Goal: Navigation & Orientation: Understand site structure

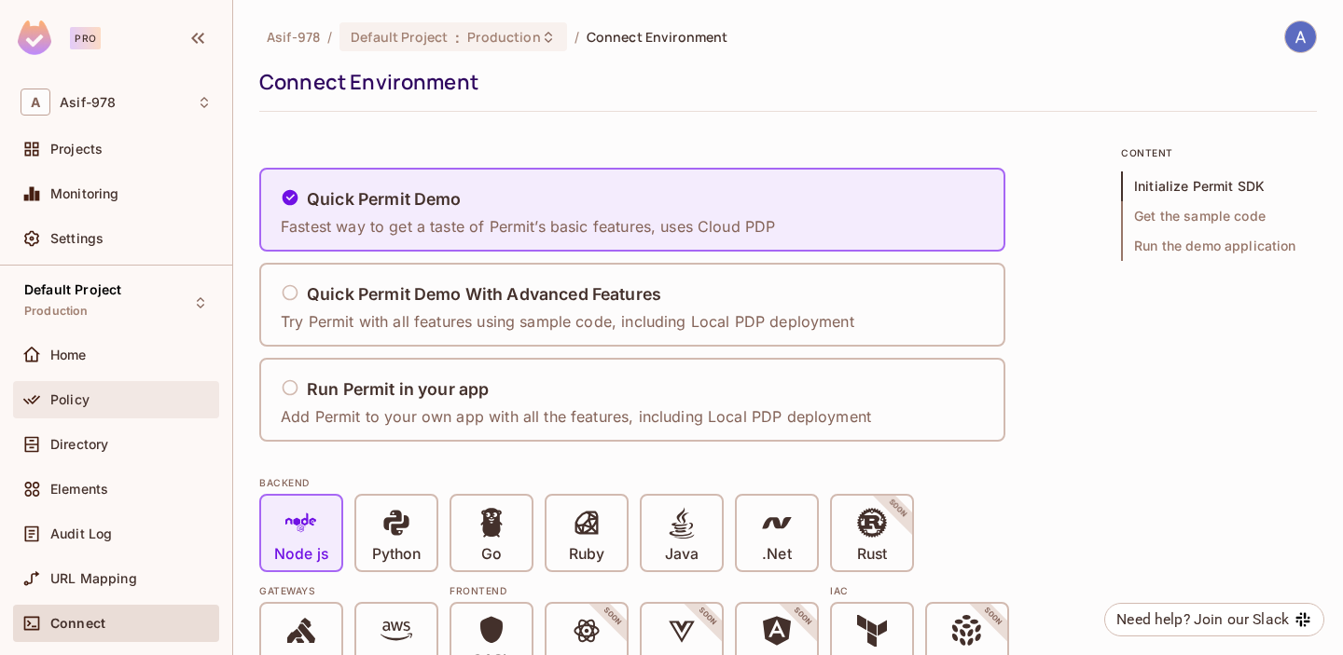
click at [84, 402] on span "Policy" at bounding box center [69, 400] width 39 height 15
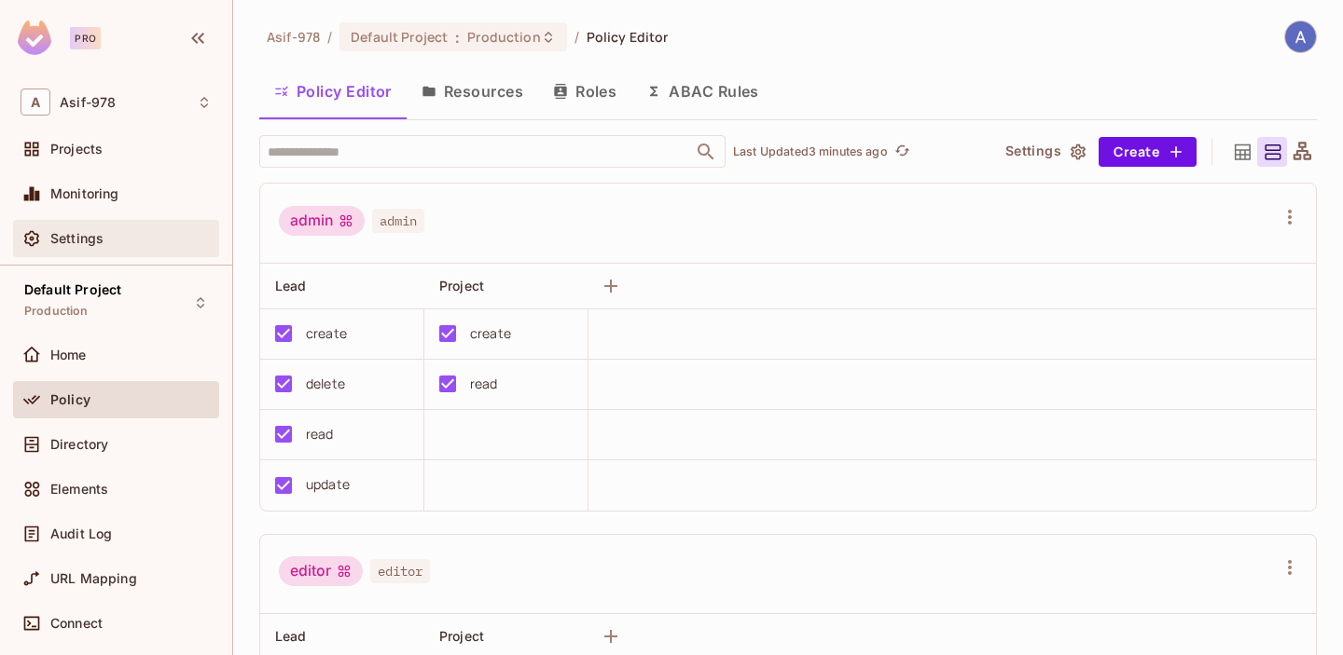
click at [56, 235] on span "Settings" at bounding box center [76, 238] width 53 height 15
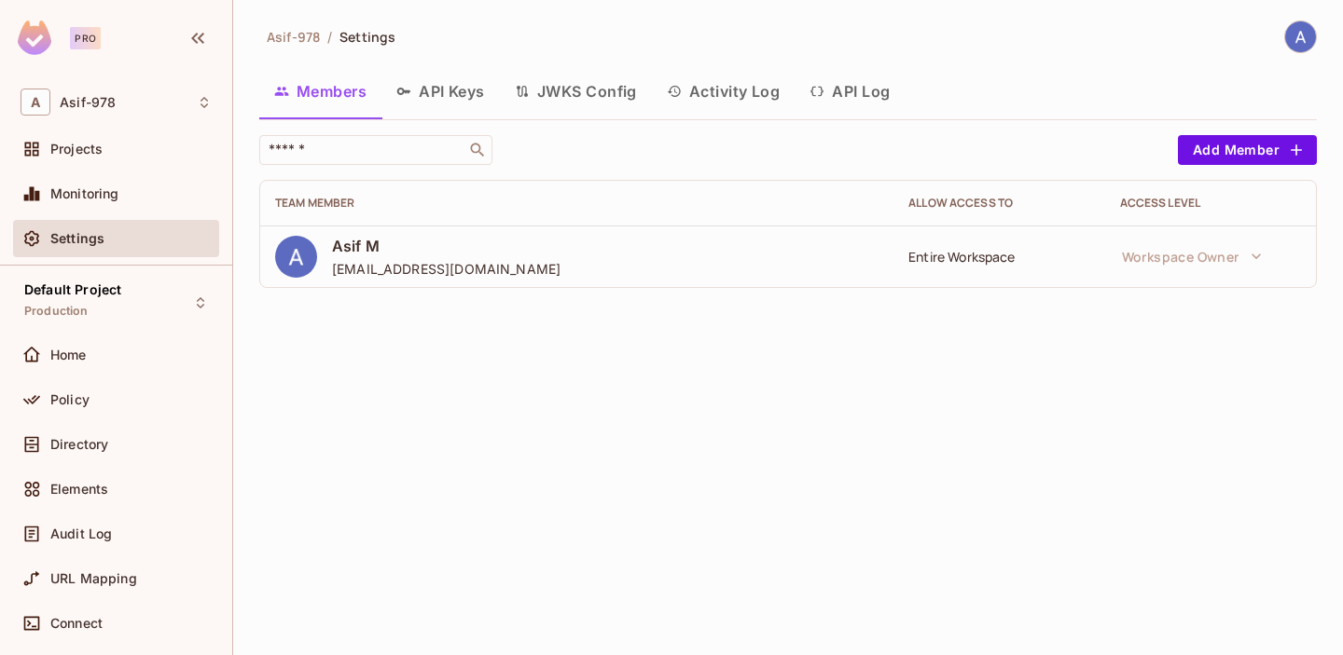
click at [423, 250] on span "Asif M" at bounding box center [446, 246] width 228 height 21
click at [71, 149] on span "Projects" at bounding box center [76, 149] width 52 height 15
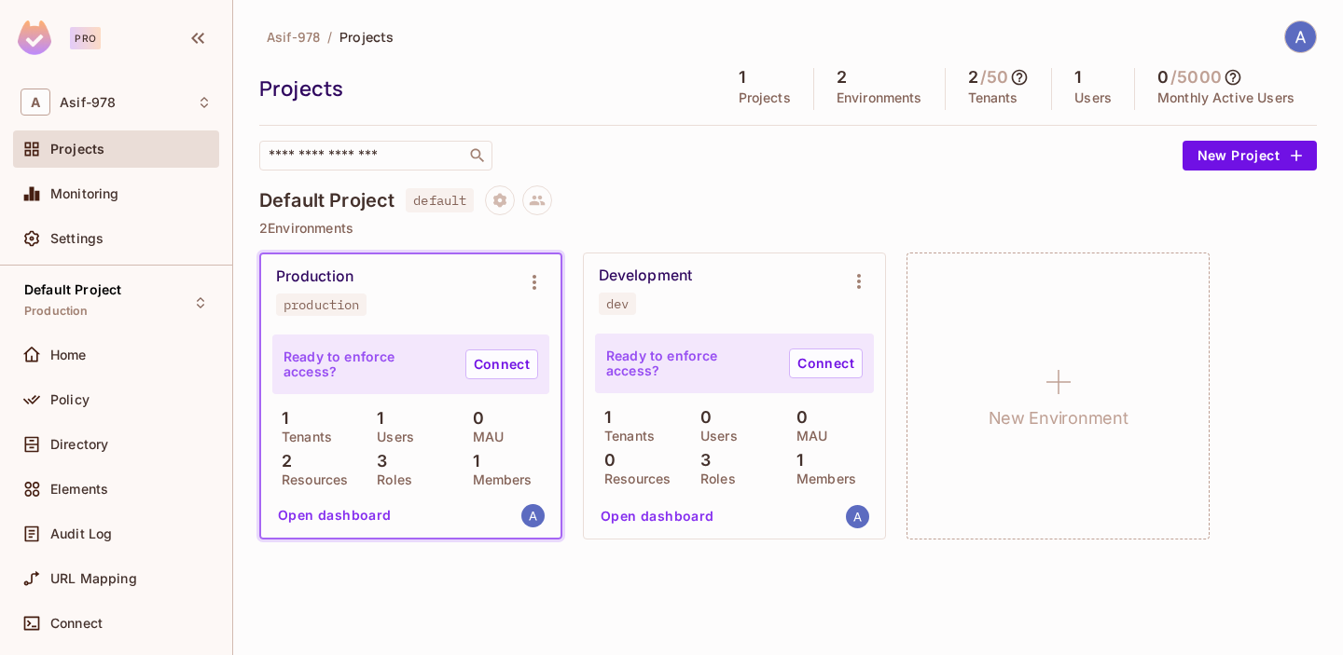
click at [753, 303] on div "Development dev" at bounding box center [719, 291] width 241 height 48
click at [74, 409] on div "Policy" at bounding box center [116, 400] width 191 height 22
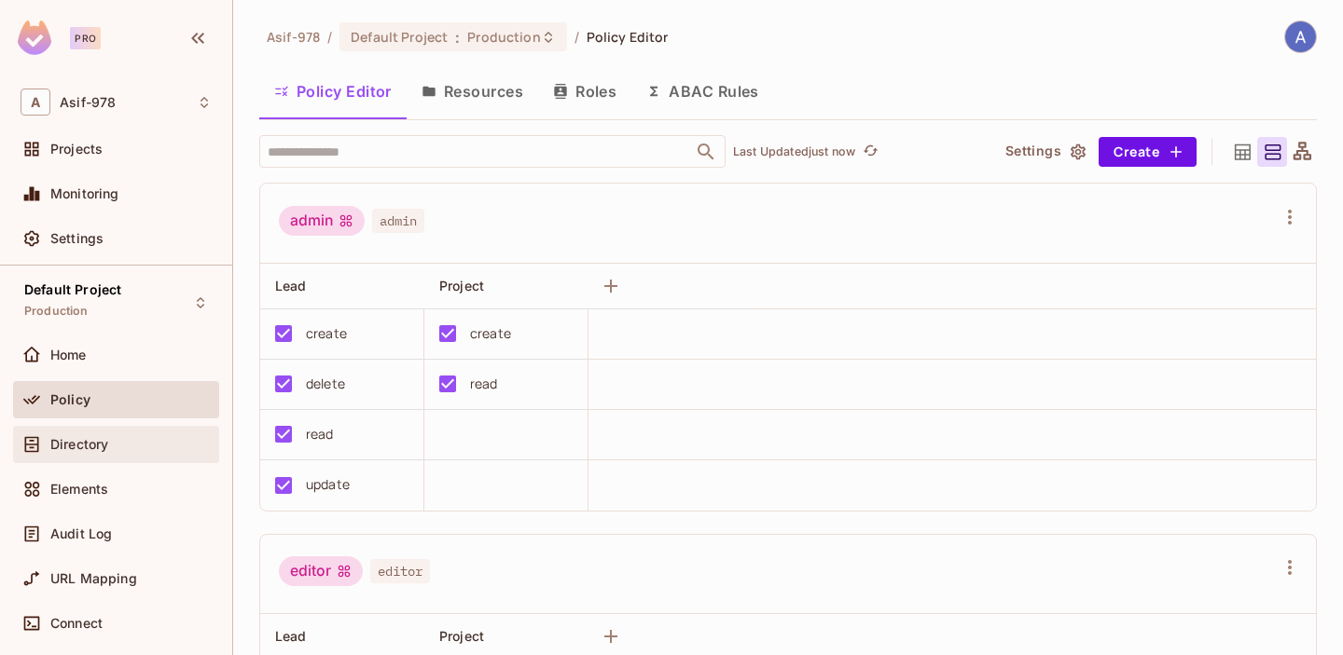
click at [83, 444] on span "Directory" at bounding box center [79, 444] width 58 height 15
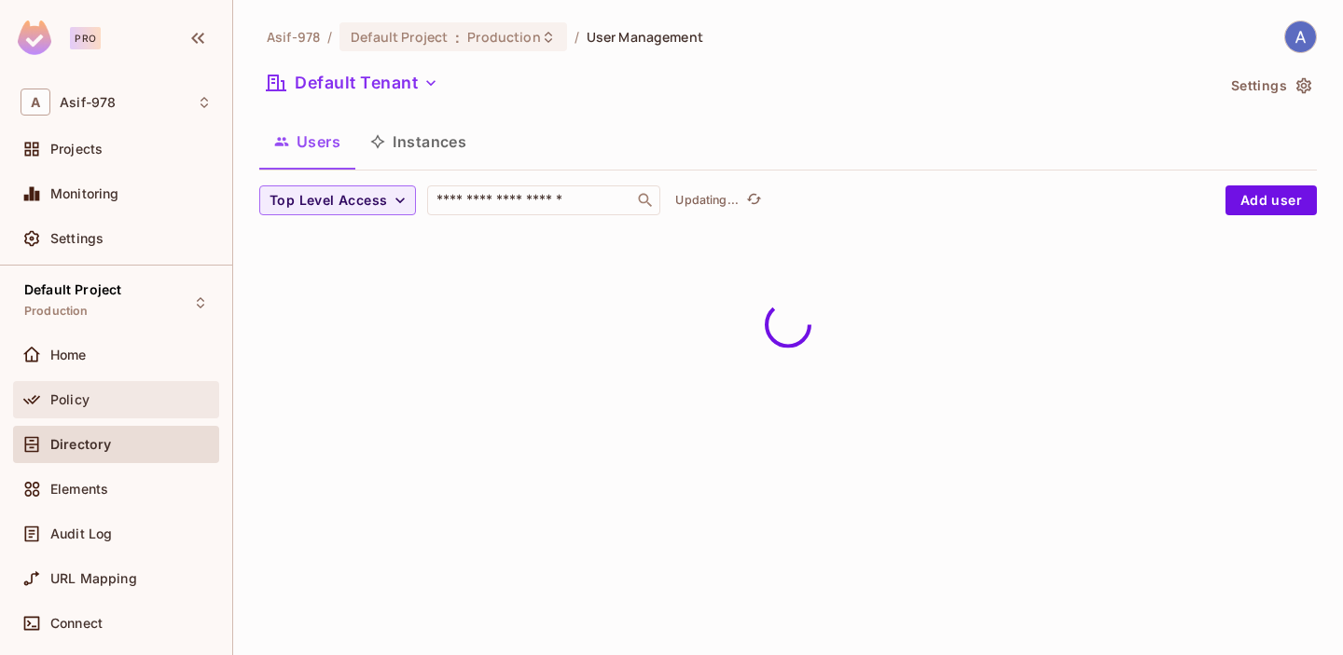
click at [76, 404] on span "Policy" at bounding box center [69, 400] width 39 height 15
